Goal: Obtain resource: Obtain resource

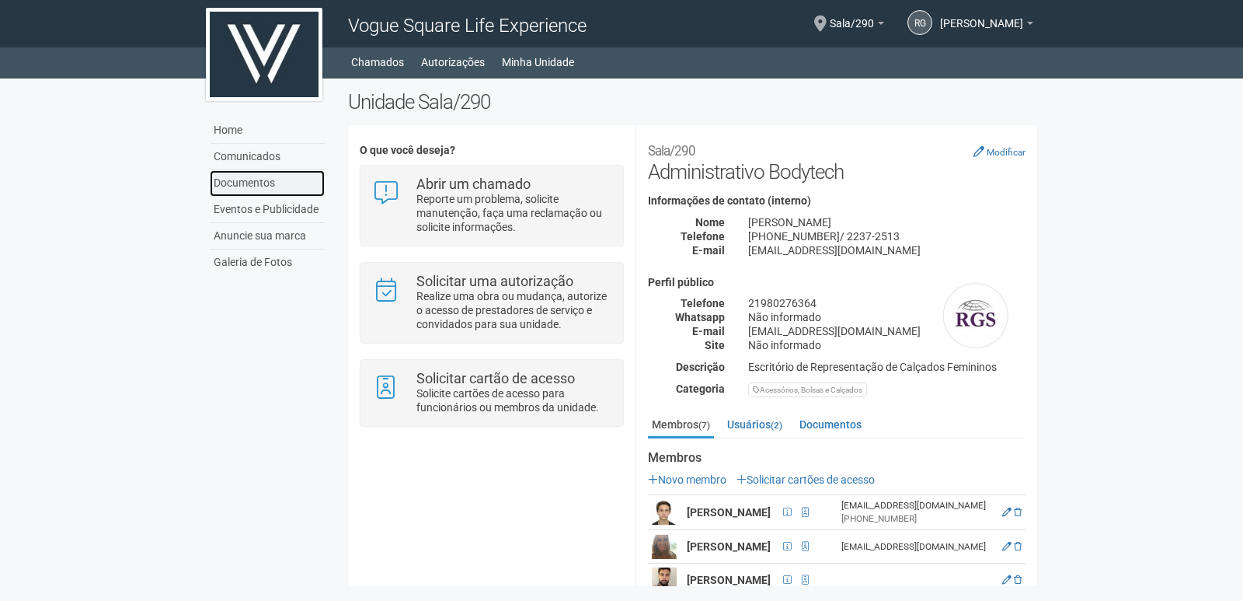
click at [251, 179] on link "Documentos" at bounding box center [267, 183] width 115 height 26
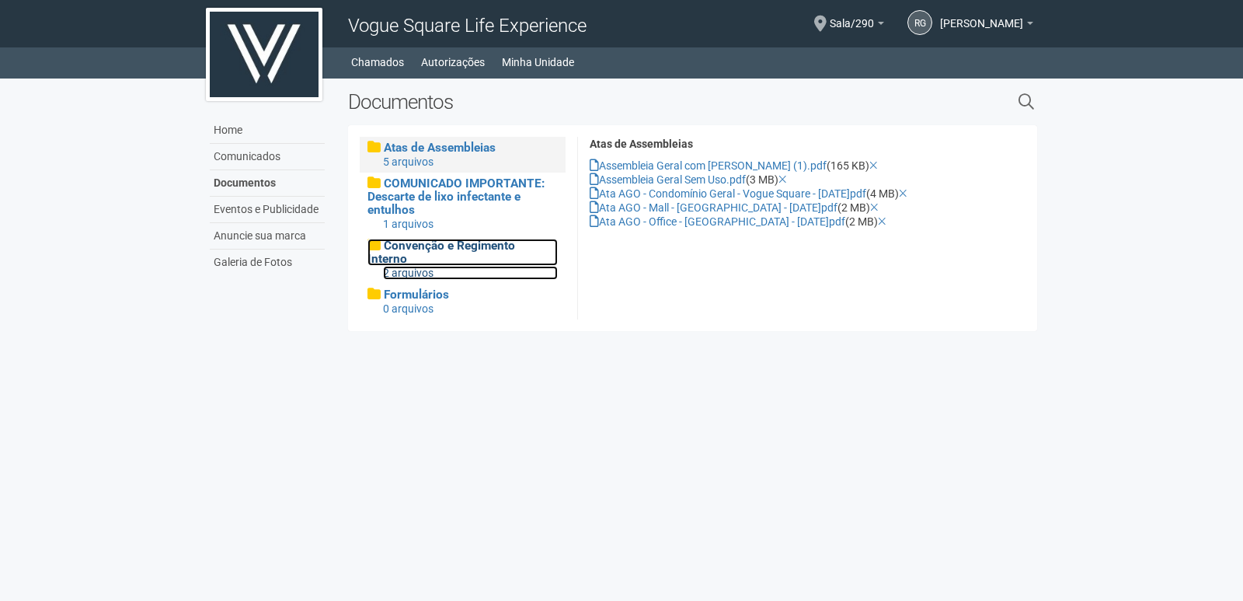
click at [488, 266] on div "2 arquivos" at bounding box center [470, 273] width 175 height 14
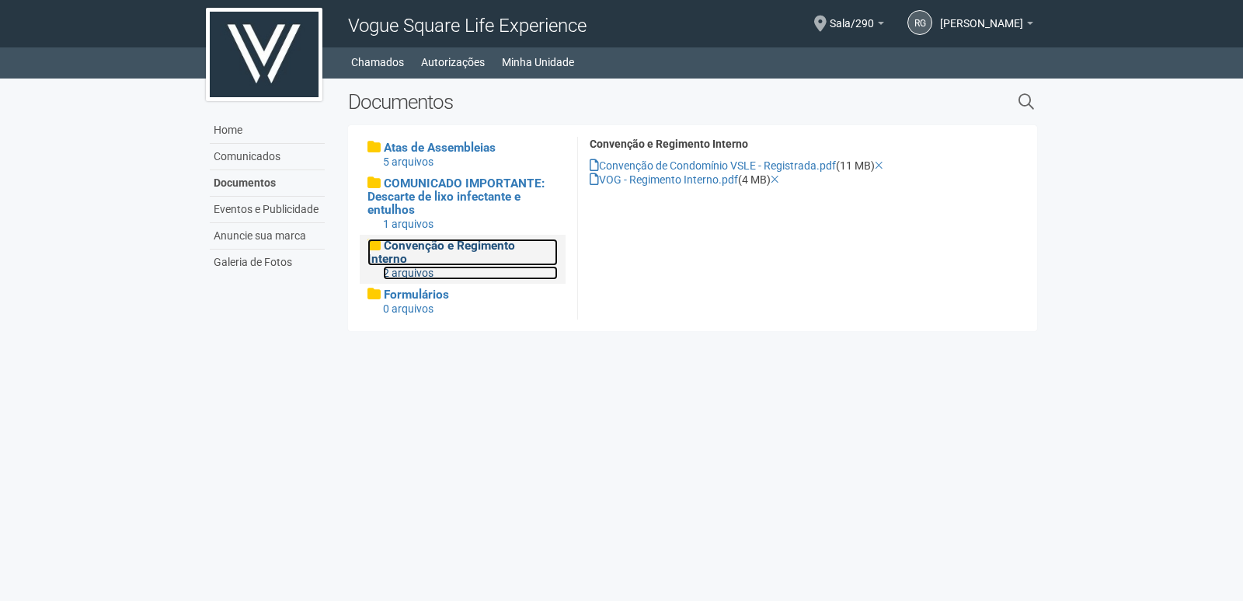
click at [470, 248] on span "Convenção e Regimento Interno" at bounding box center [441, 252] width 148 height 27
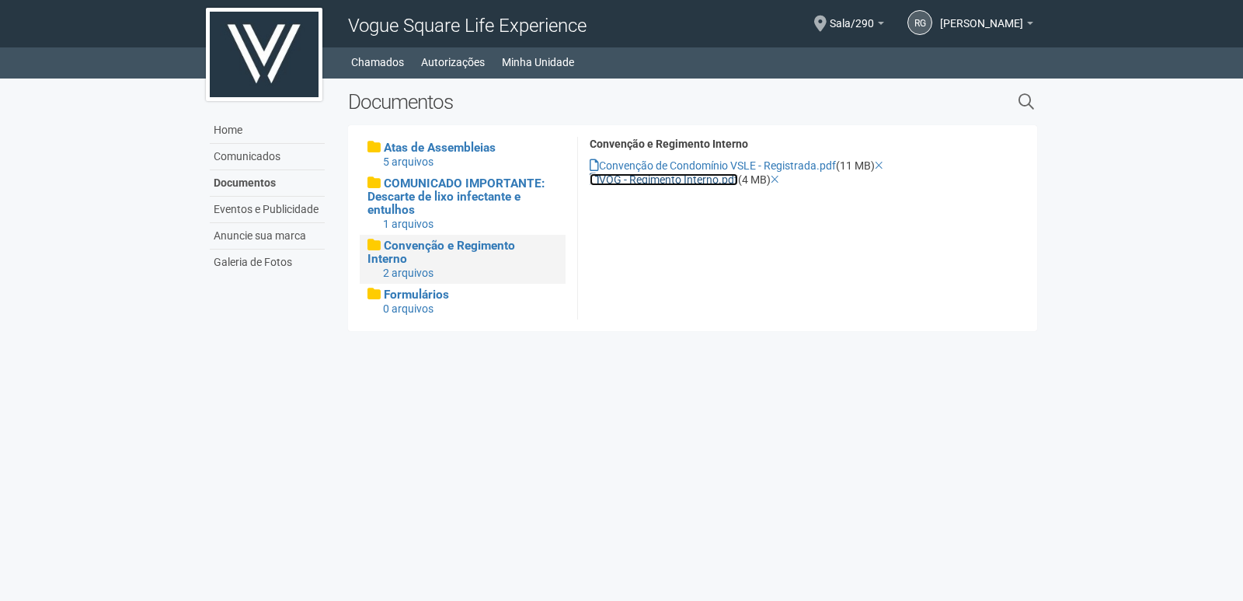
click at [675, 178] on link "VOG - Regimento Interno.pdf" at bounding box center [664, 179] width 148 height 12
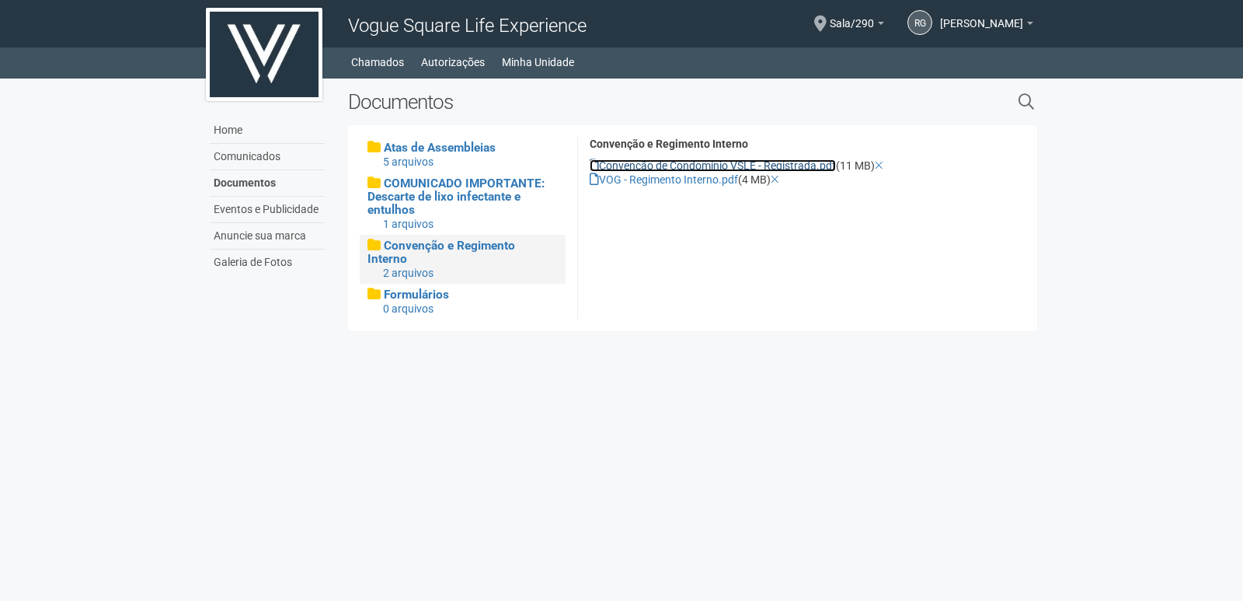
click at [654, 161] on link "Convenção de Condomínio VSLE - Registrada.pdf" at bounding box center [713, 165] width 246 height 12
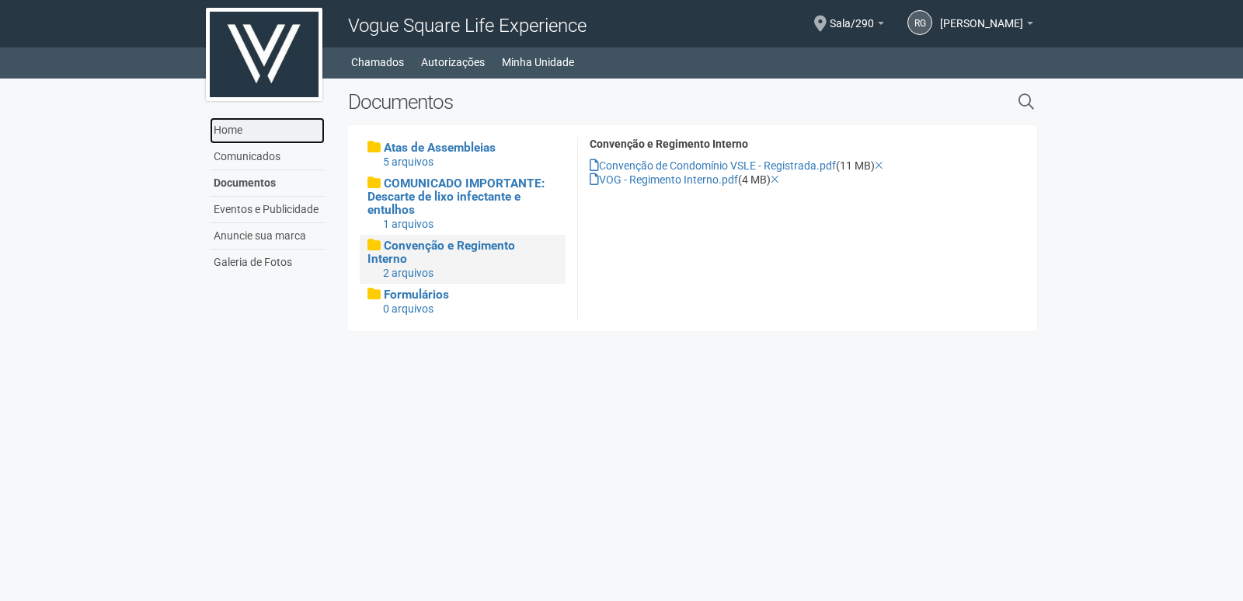
click at [234, 131] on link "Home" at bounding box center [267, 130] width 115 height 26
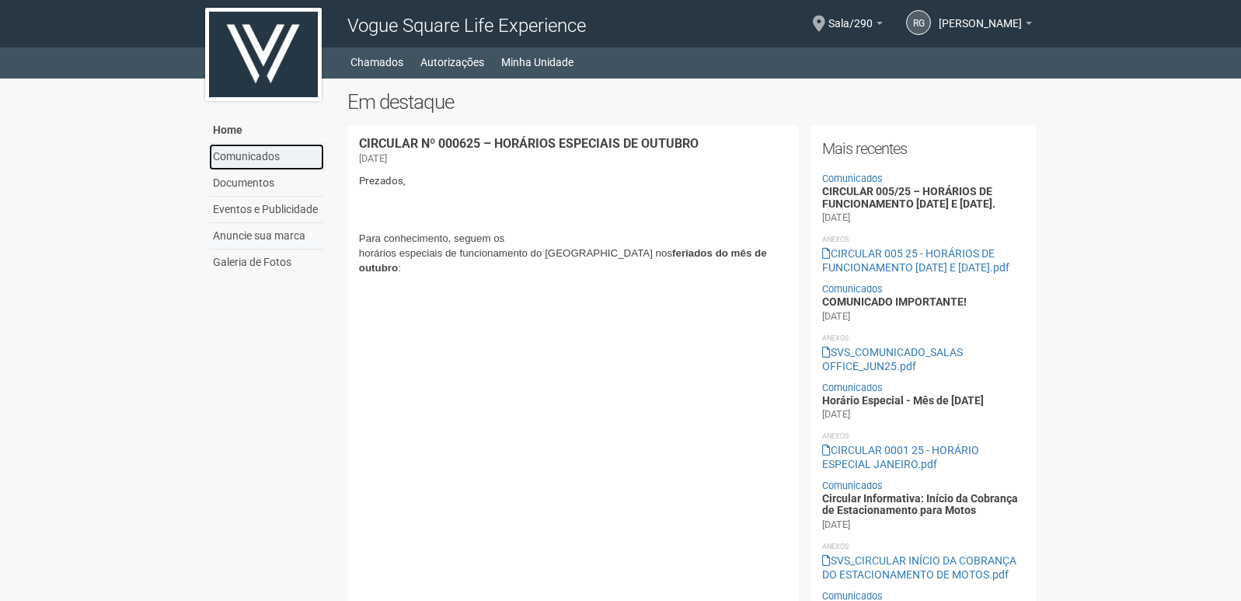
click at [233, 160] on link "Comunicados" at bounding box center [266, 157] width 115 height 26
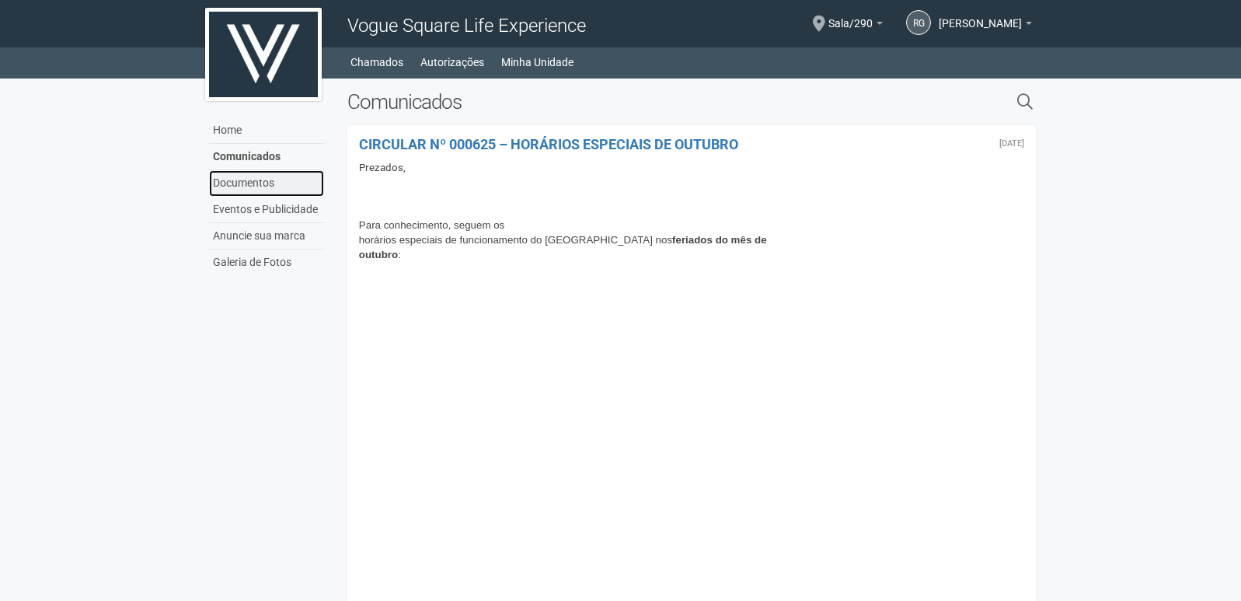
click at [236, 186] on link "Documentos" at bounding box center [266, 183] width 115 height 26
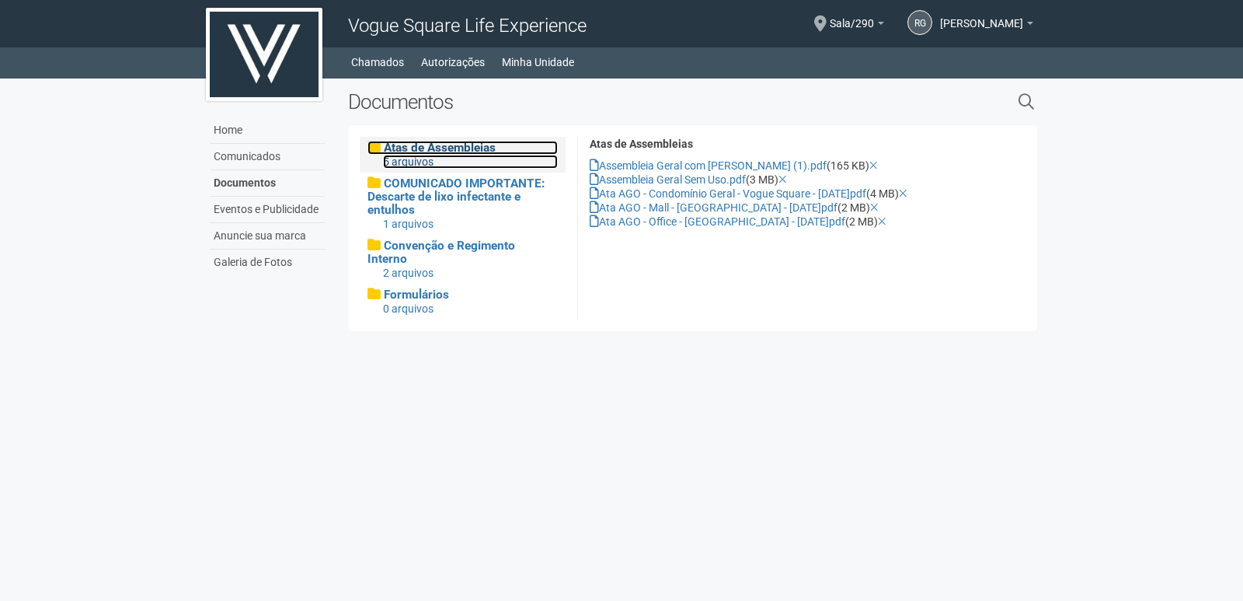
click at [432, 155] on div "5 arquivos" at bounding box center [470, 162] width 175 height 14
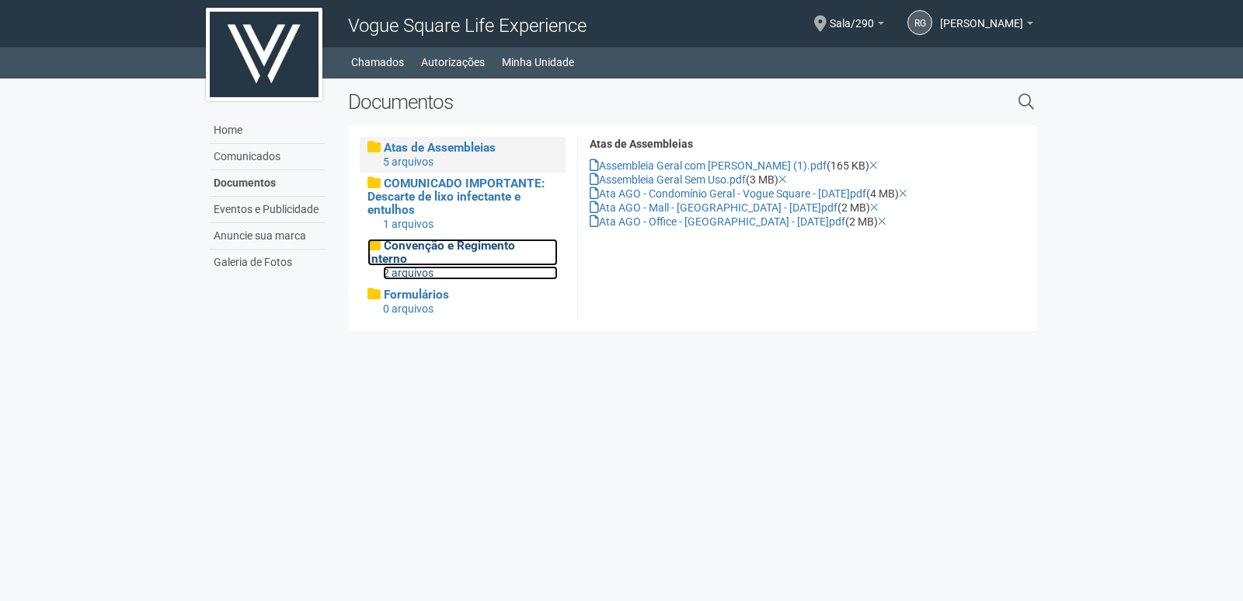
click at [495, 253] on span "Convenção e Regimento Interno" at bounding box center [441, 252] width 148 height 27
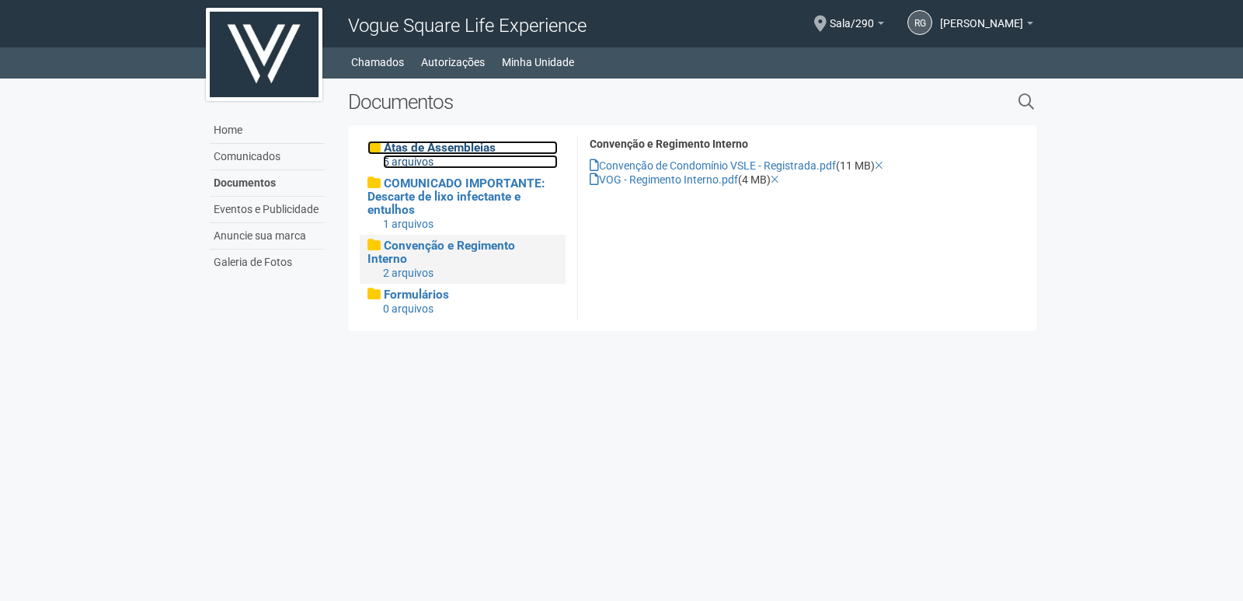
click at [465, 152] on span "Atas de Assembleias" at bounding box center [440, 148] width 112 height 14
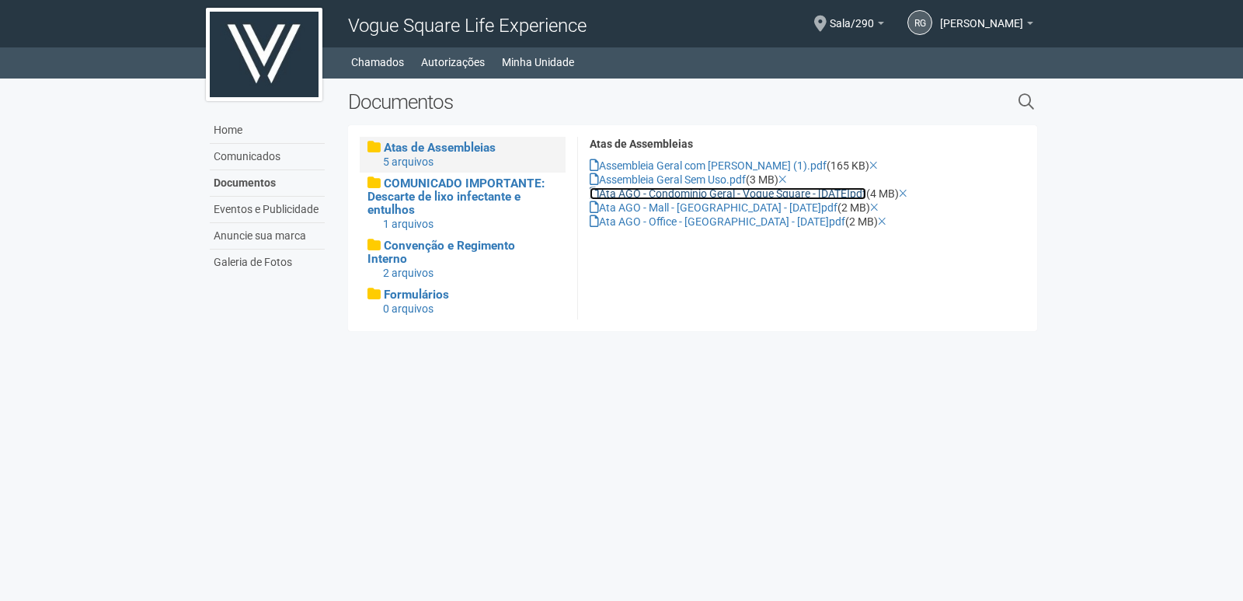
click at [708, 187] on link "Ata AGO - Condomínio Geral - Vogue Square - 2017.07.05.pdf" at bounding box center [728, 193] width 277 height 12
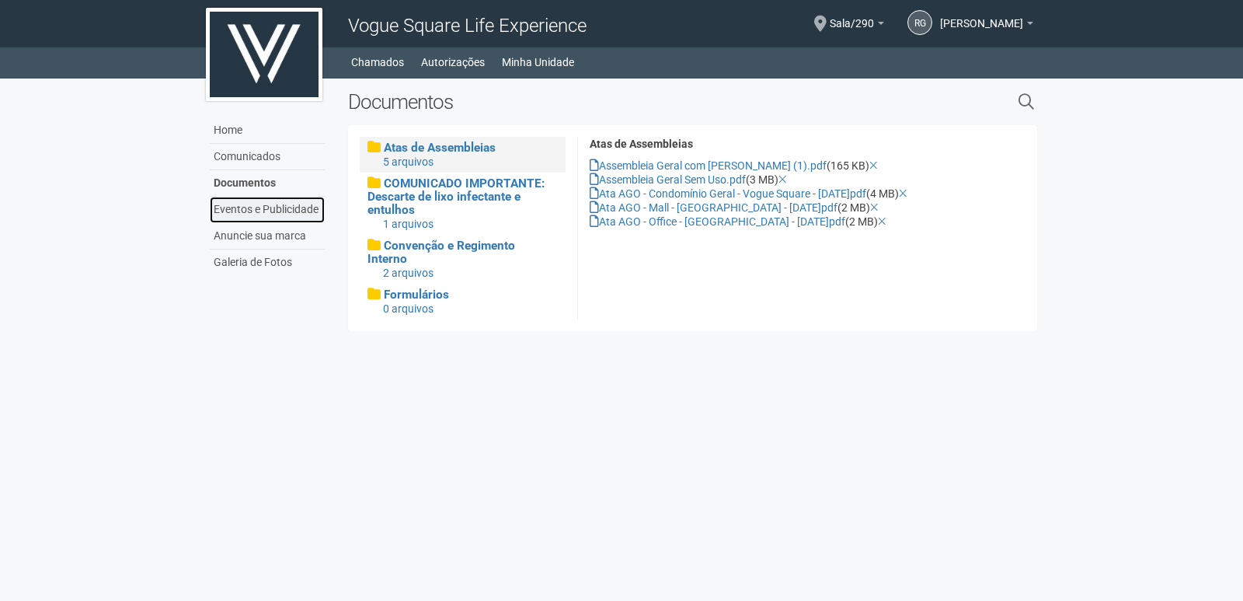
click at [266, 210] on link "Eventos e Publicidade" at bounding box center [267, 210] width 115 height 26
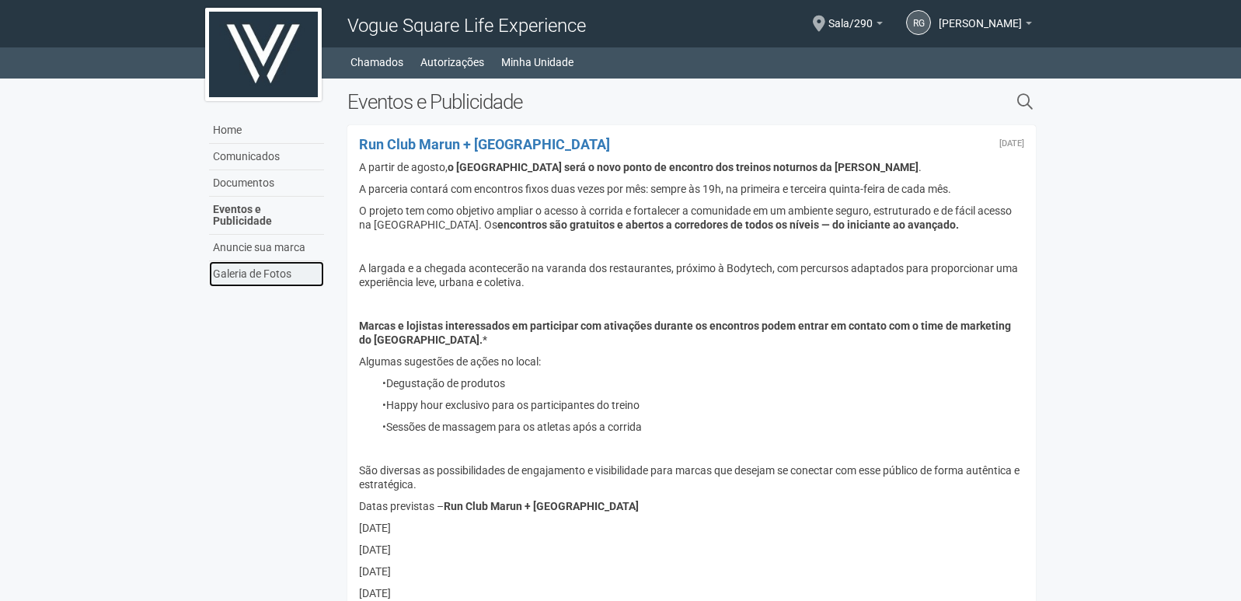
click at [258, 263] on link "Galeria de Fotos" at bounding box center [266, 274] width 115 height 26
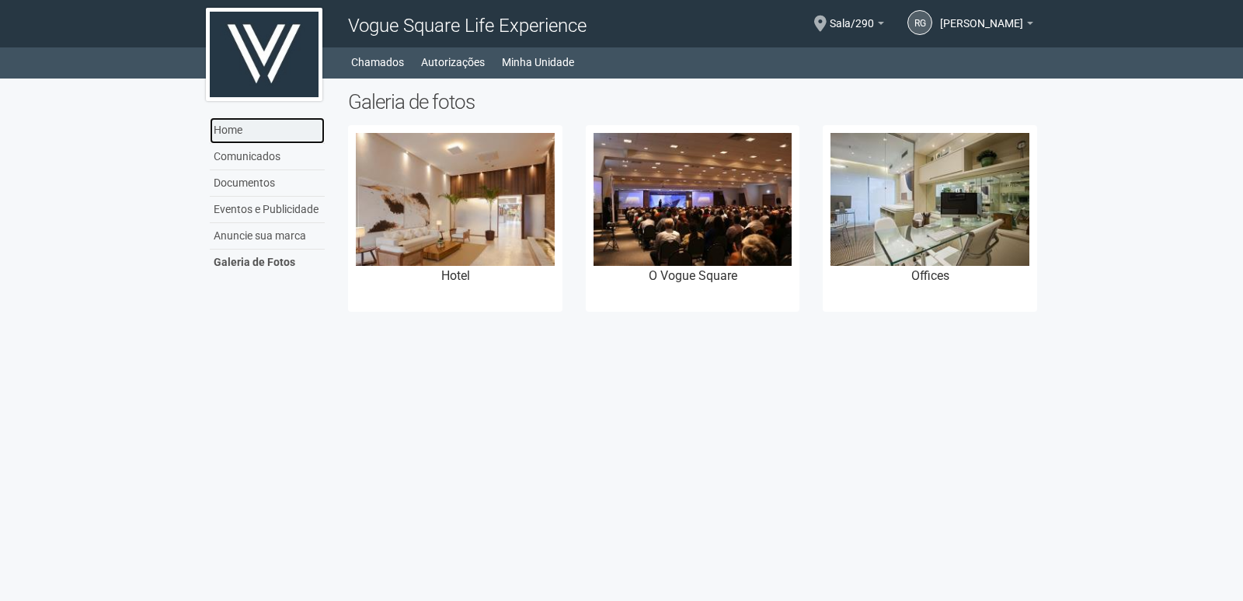
click at [237, 135] on link "Home" at bounding box center [267, 130] width 115 height 26
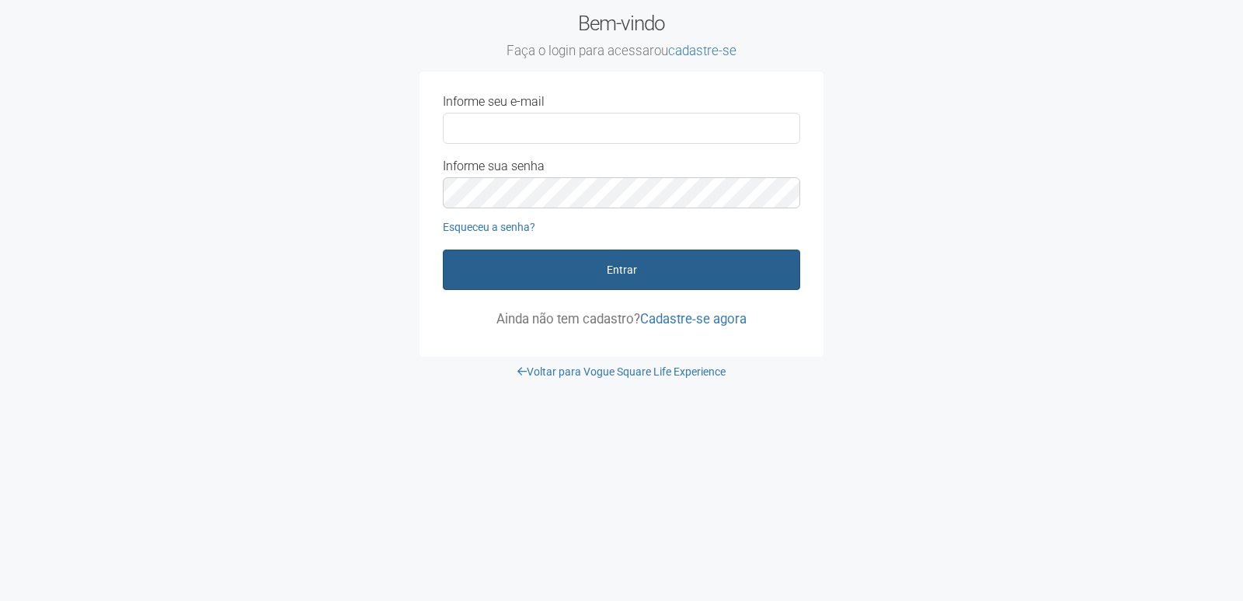
type input "**********"
click at [612, 270] on button "Entrar" at bounding box center [621, 269] width 357 height 40
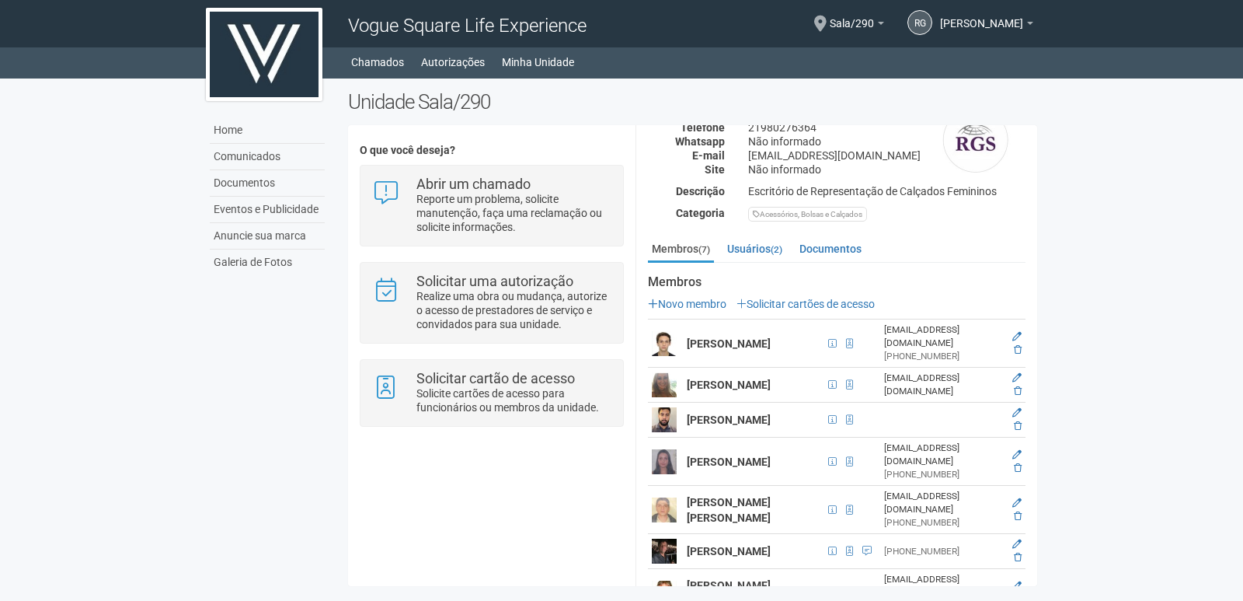
scroll to position [181, 0]
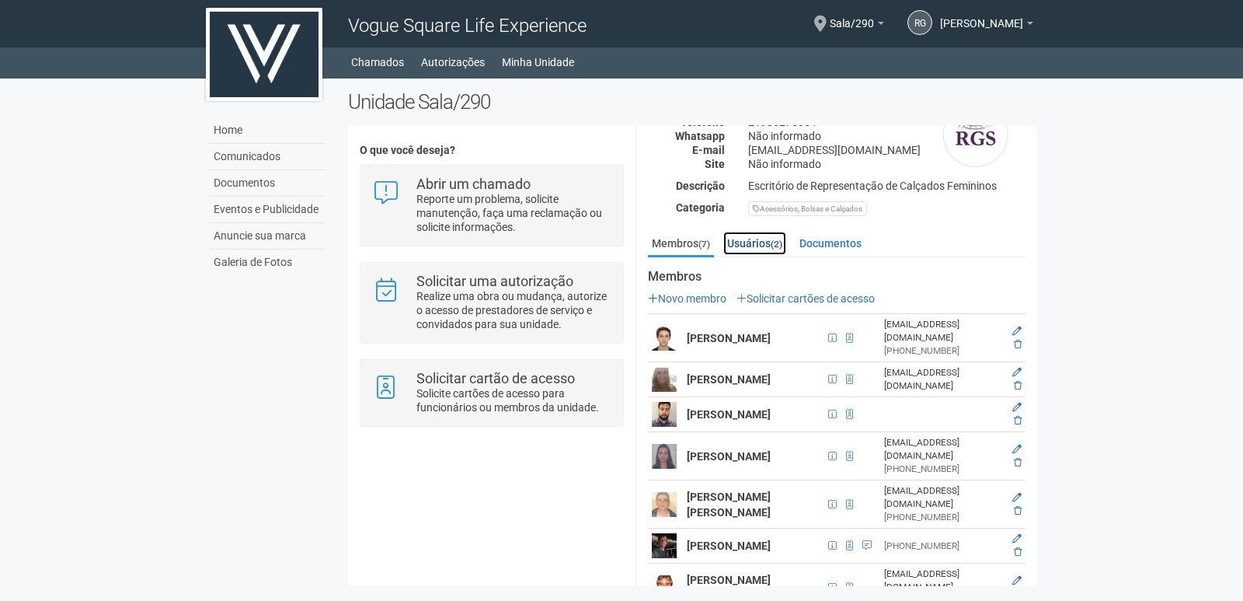
click at [748, 242] on link "Usuários (2)" at bounding box center [754, 243] width 63 height 23
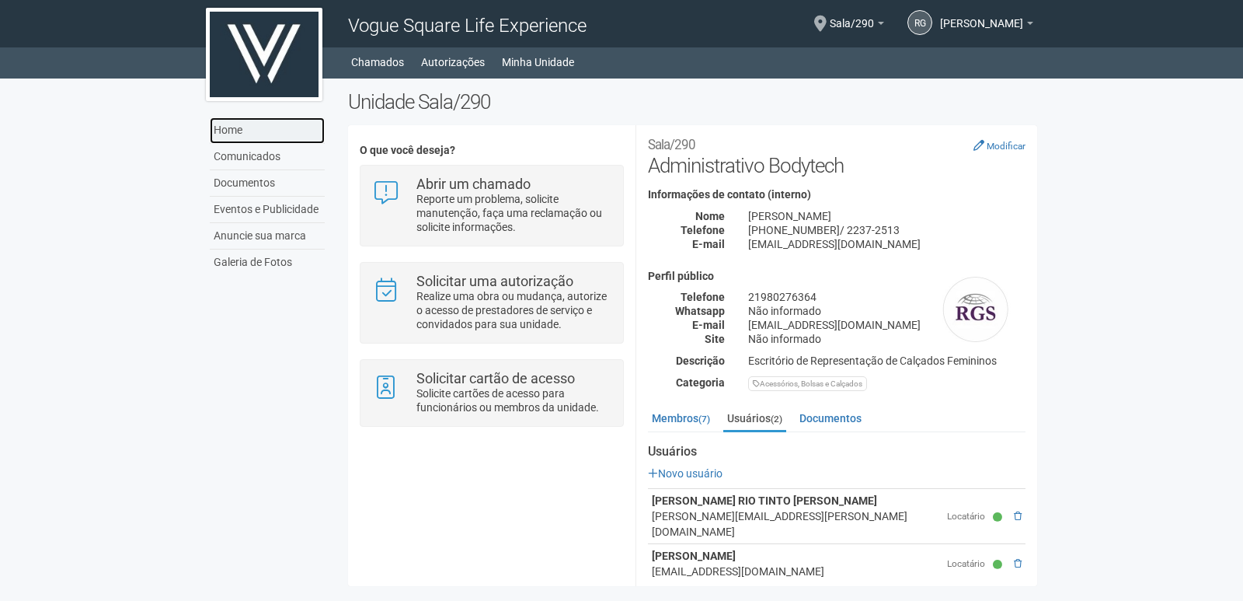
click at [242, 134] on link "Home" at bounding box center [267, 130] width 115 height 26
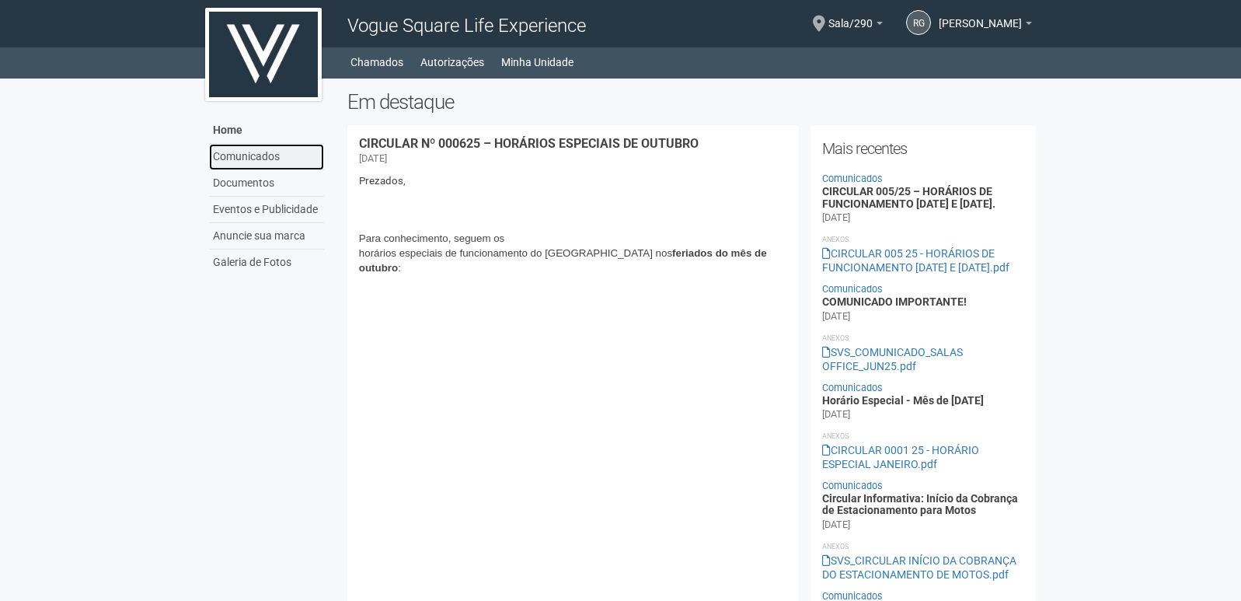
click at [235, 155] on link "Comunicados" at bounding box center [266, 157] width 115 height 26
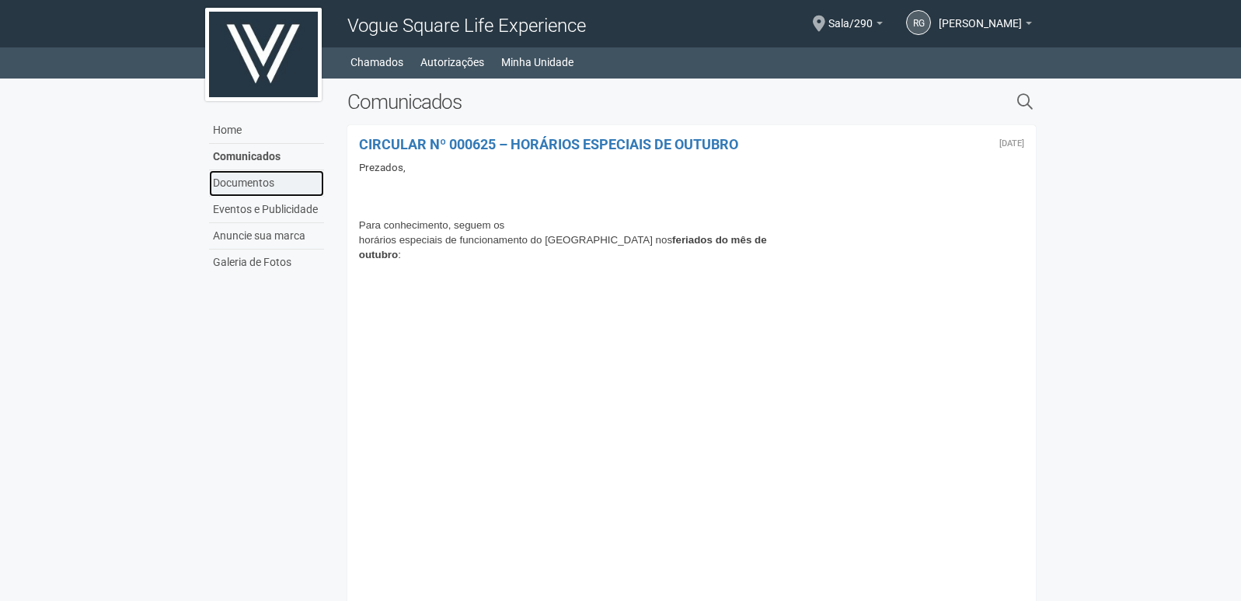
click at [253, 176] on link "Documentos" at bounding box center [266, 183] width 115 height 26
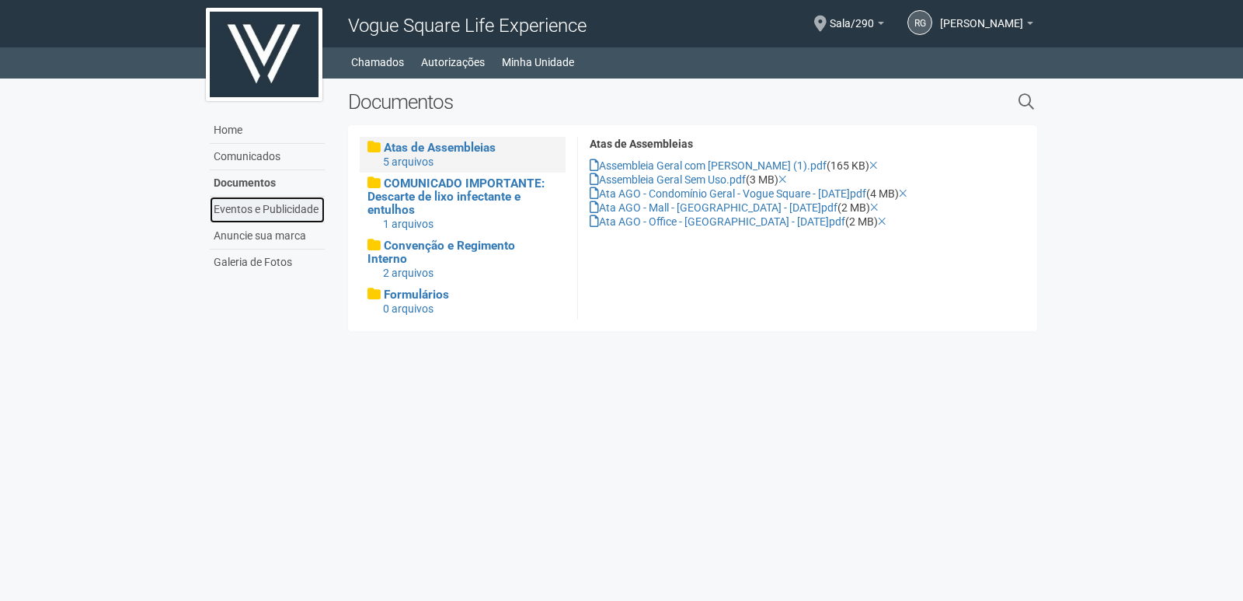
click at [269, 204] on link "Eventos e Publicidade" at bounding box center [267, 210] width 115 height 26
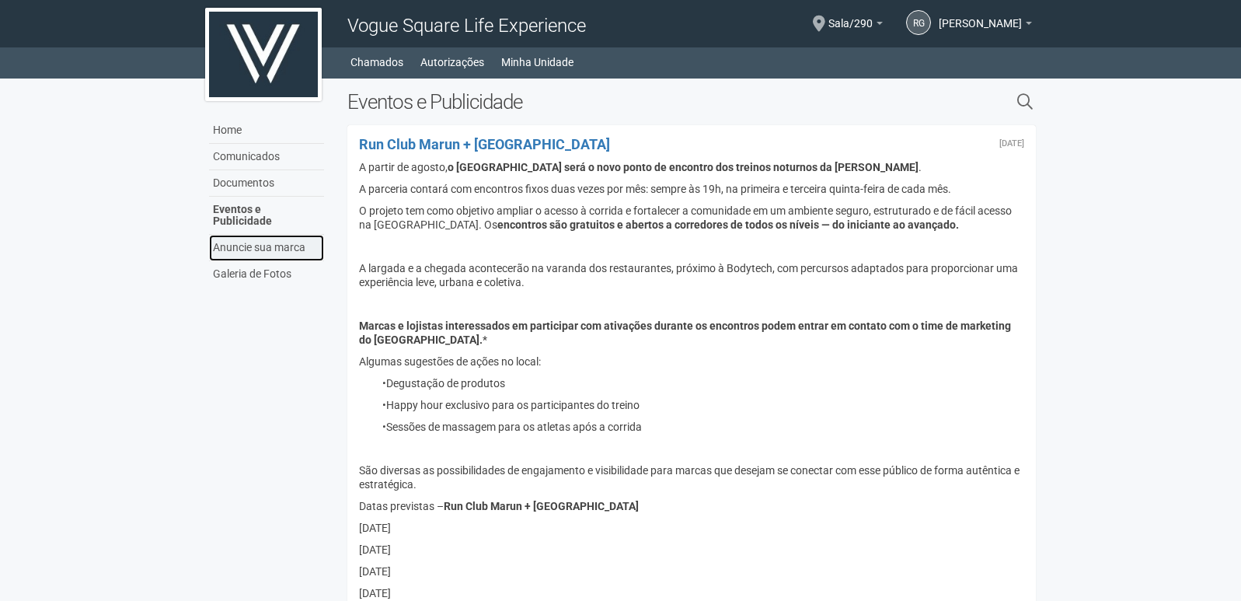
click at [286, 235] on link "Anuncie sua marca" at bounding box center [266, 248] width 115 height 26
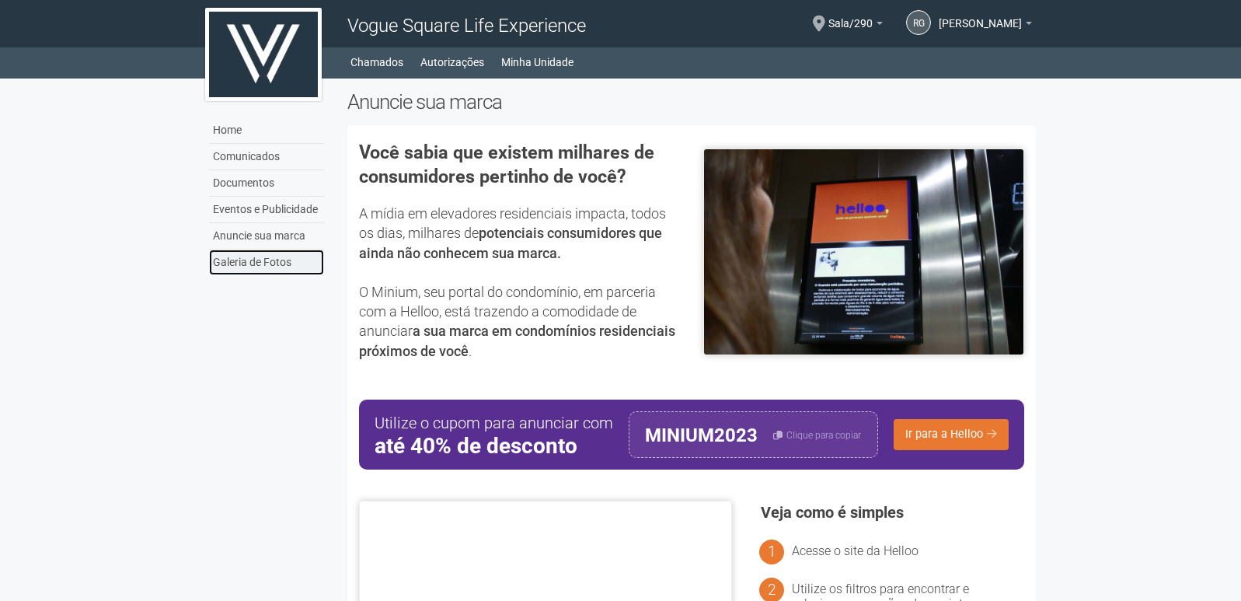
click at [269, 260] on link "Galeria de Fotos" at bounding box center [266, 262] width 115 height 26
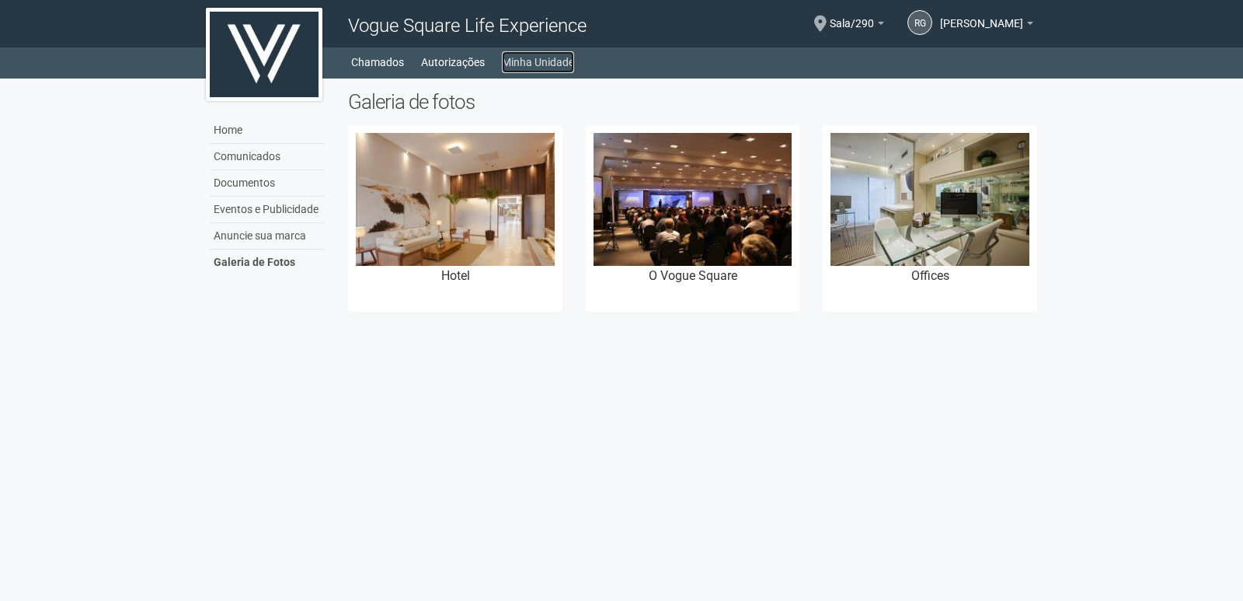
click at [547, 57] on link "Minha Unidade" at bounding box center [538, 62] width 72 height 22
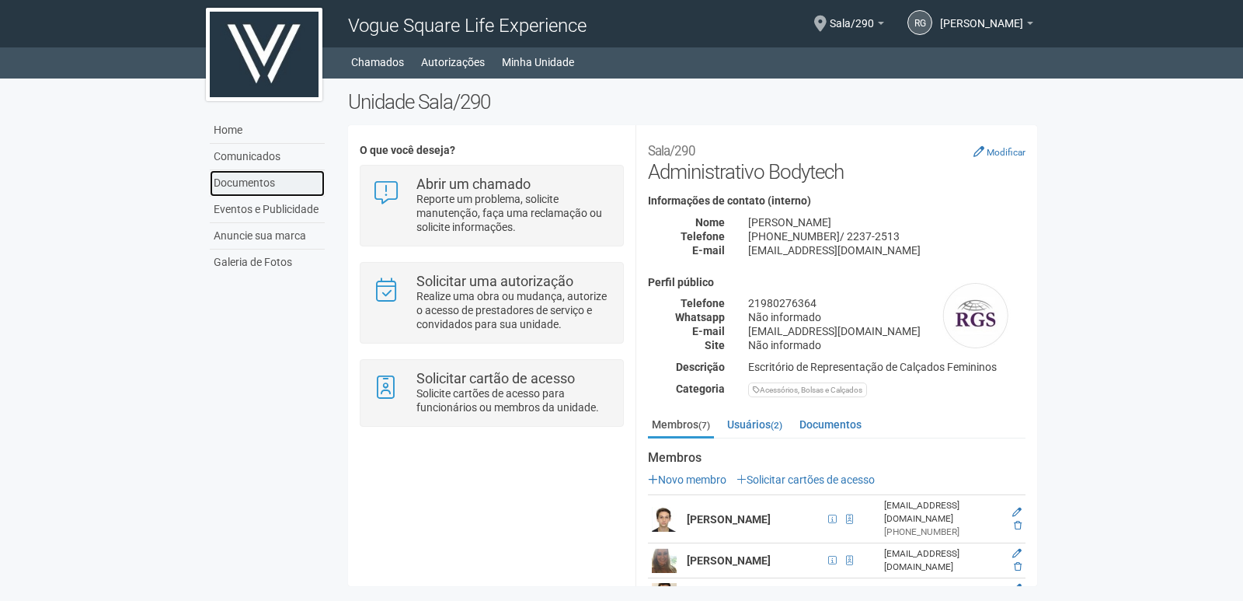
click at [242, 191] on link "Documentos" at bounding box center [267, 183] width 115 height 26
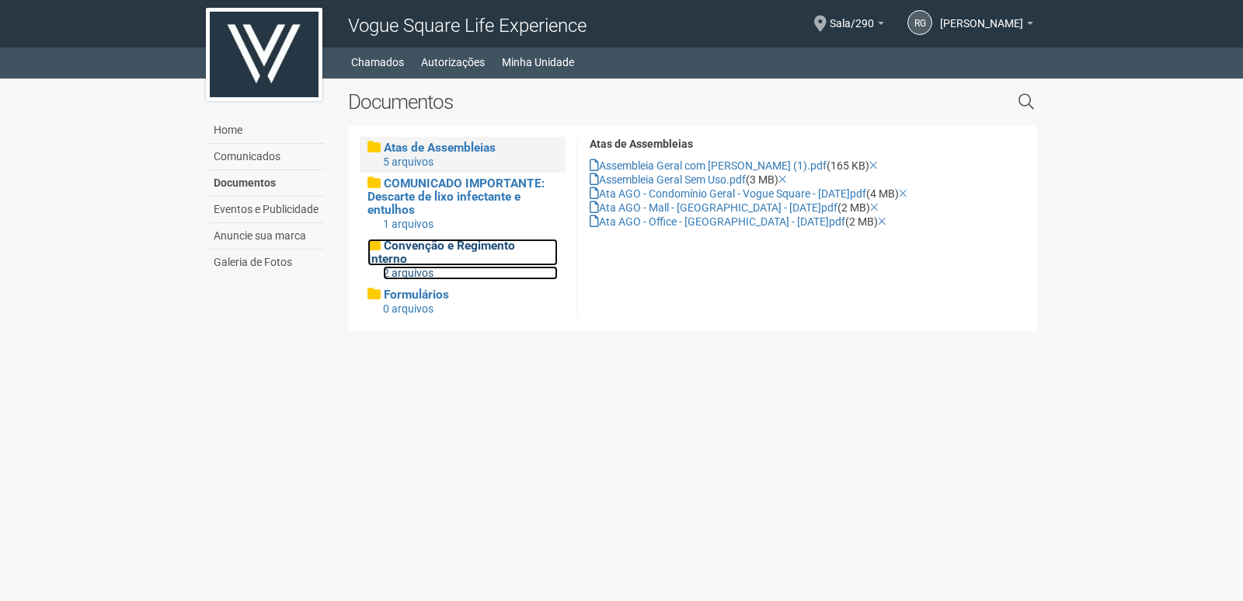
click at [430, 266] on div "2 arquivos" at bounding box center [470, 273] width 175 height 14
